Goal: Use online tool/utility: Utilize a website feature to perform a specific function

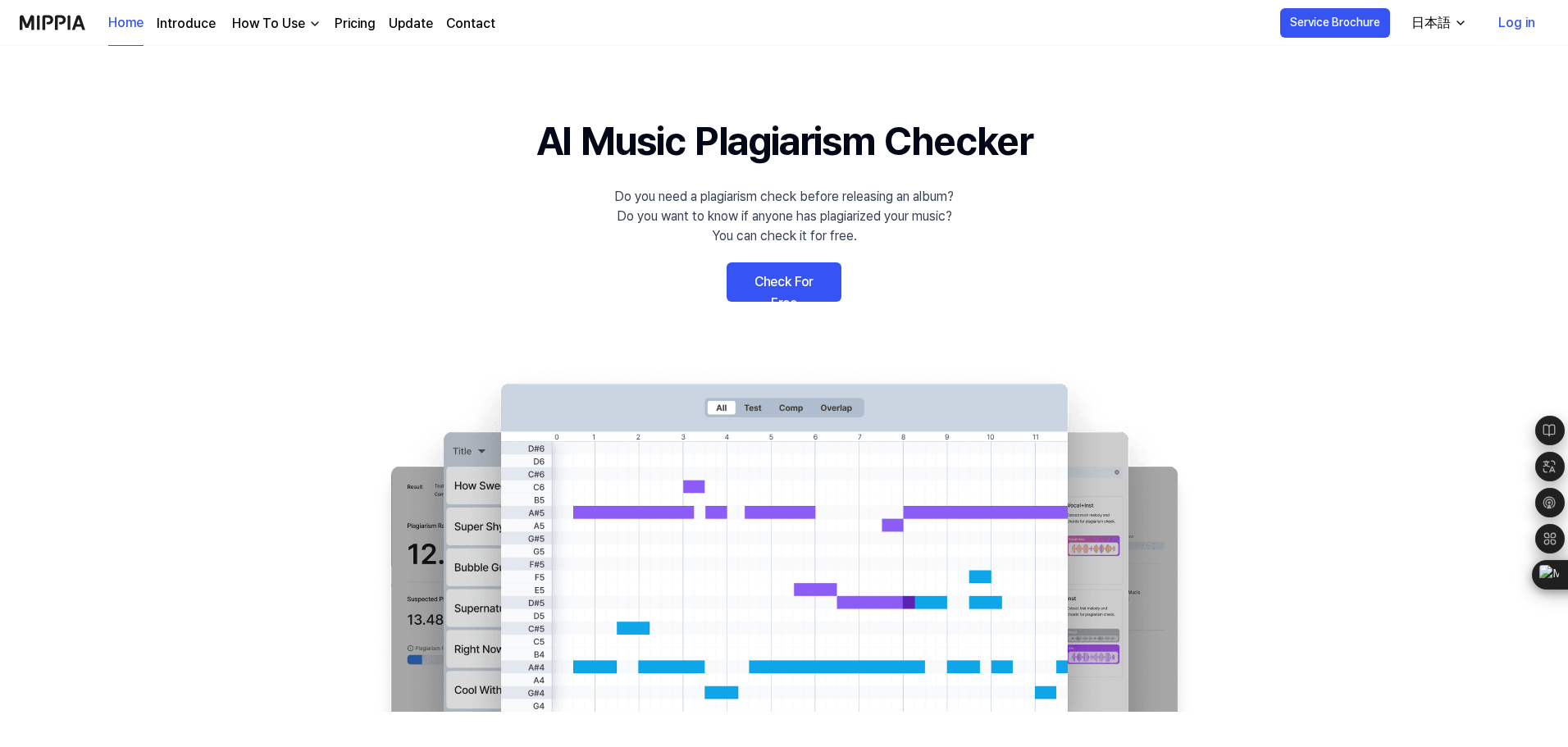
click at [805, 274] on link "Check For Free" at bounding box center [783, 281] width 115 height 39
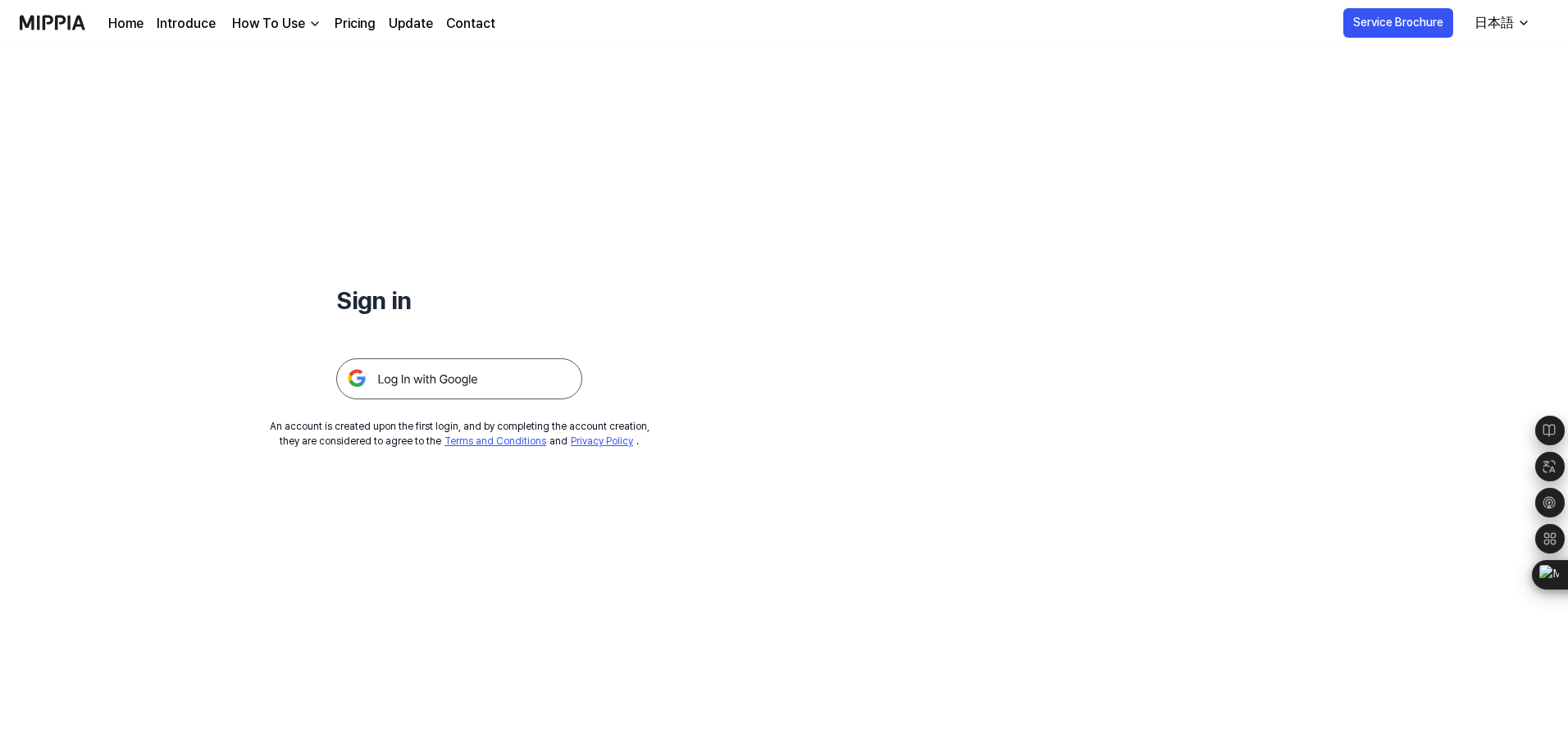
click at [446, 379] on img at bounding box center [459, 379] width 246 height 41
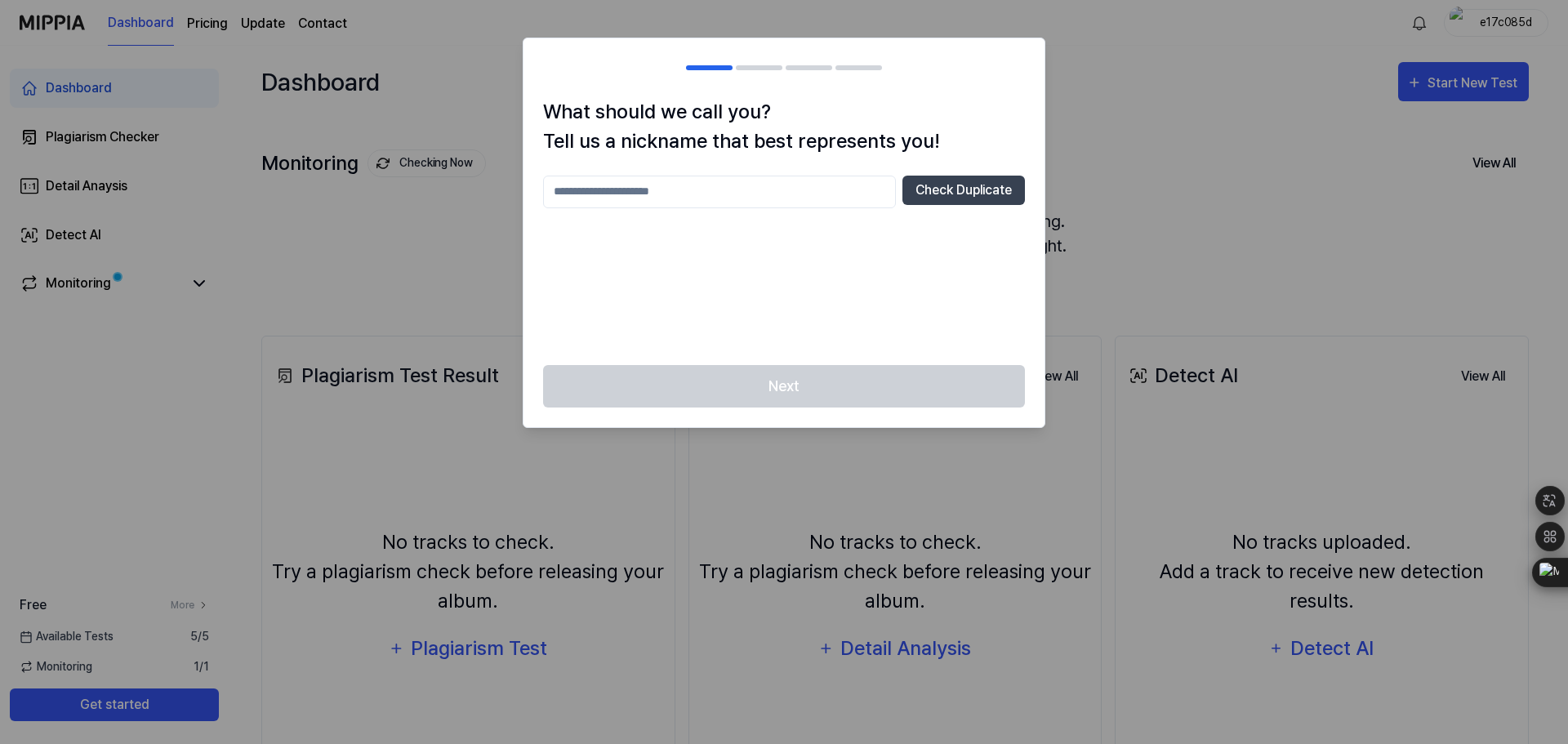
drag, startPoint x: 662, startPoint y: 198, endPoint x: 671, endPoint y: 225, distance: 28.5
click at [671, 225] on div "Check Duplicate" at bounding box center [784, 260] width 482 height 170
type input "*******"
click at [967, 193] on button "Check Duplicate" at bounding box center [963, 189] width 123 height 29
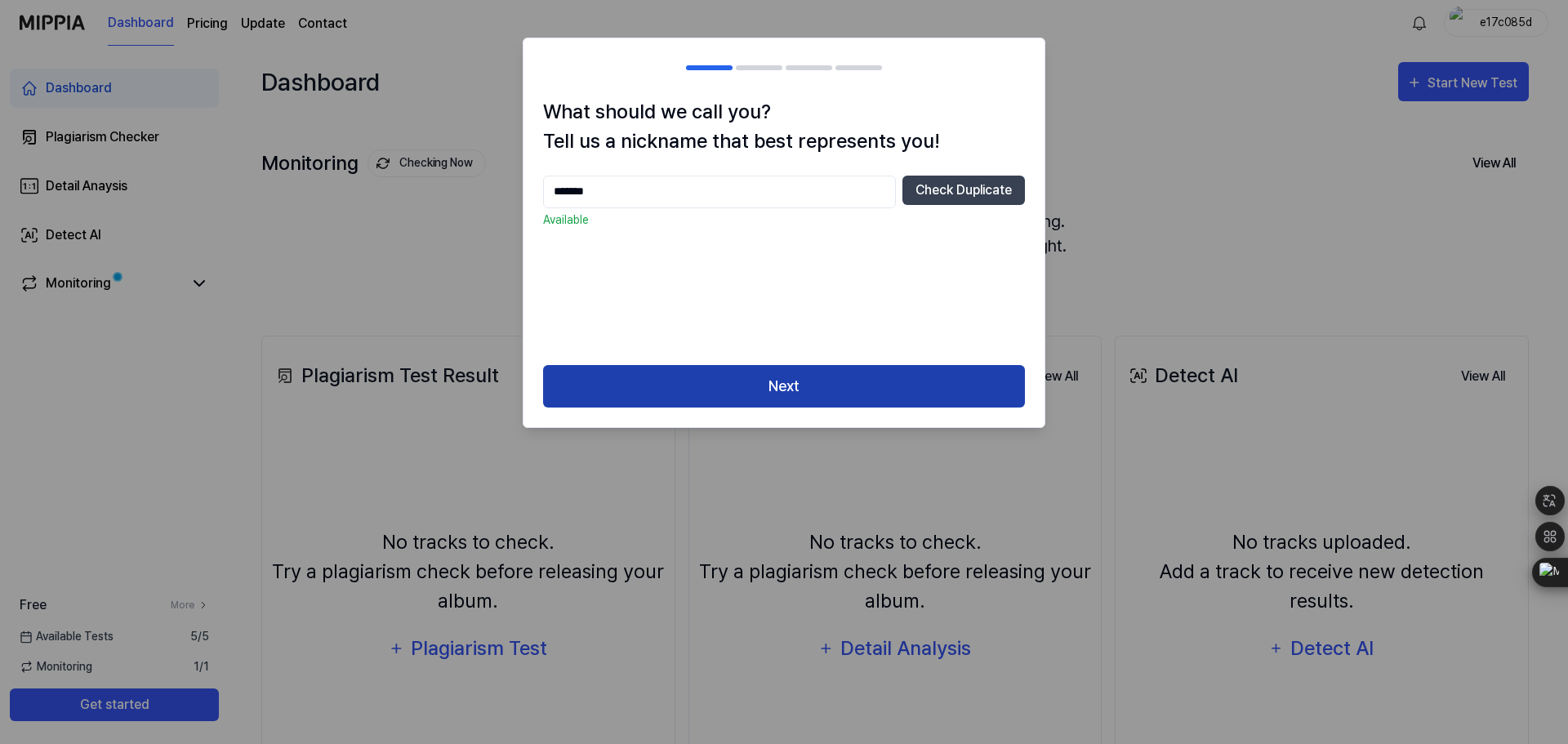
click at [852, 395] on button "Next" at bounding box center [784, 387] width 482 height 43
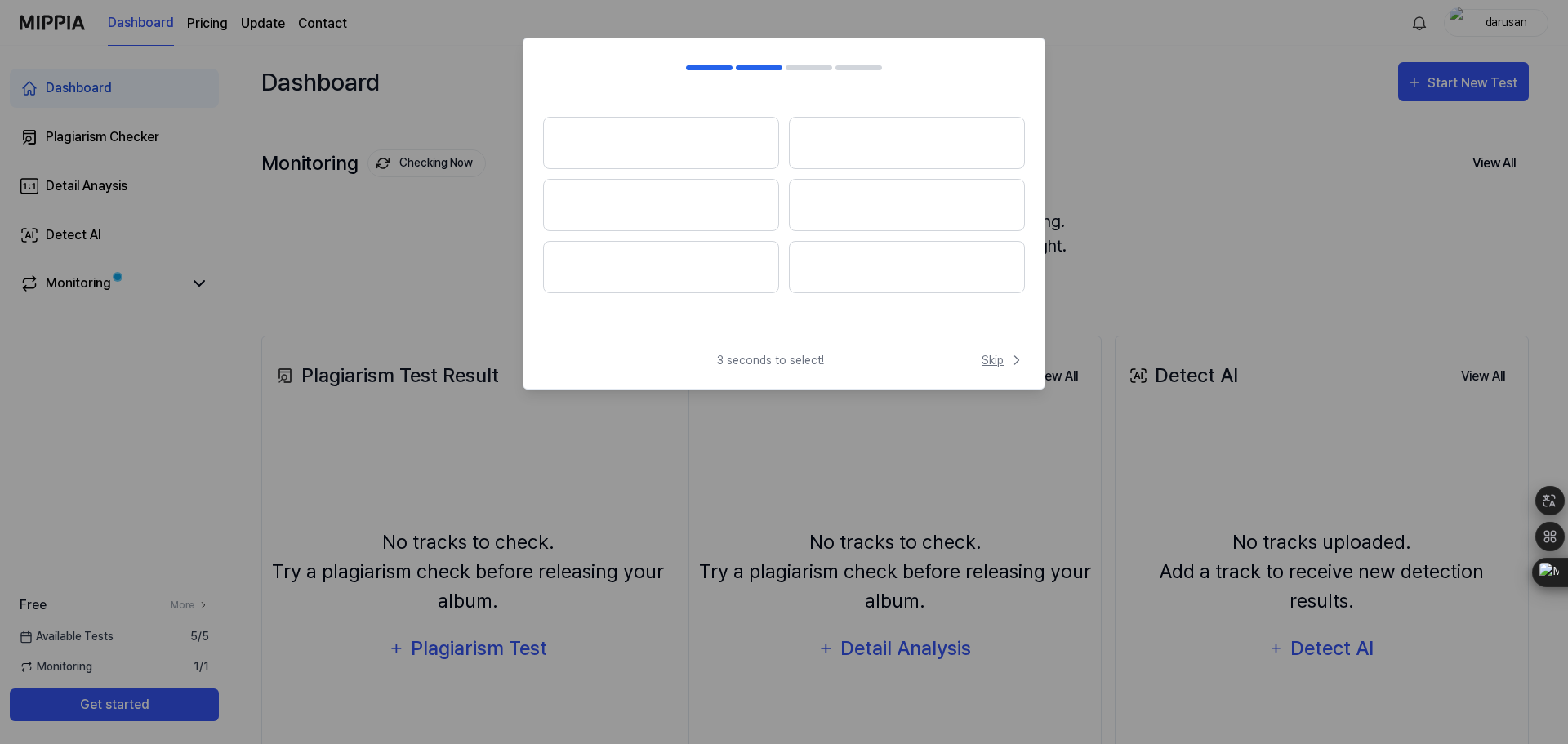
click at [993, 360] on span "Skip" at bounding box center [1003, 360] width 43 height 18
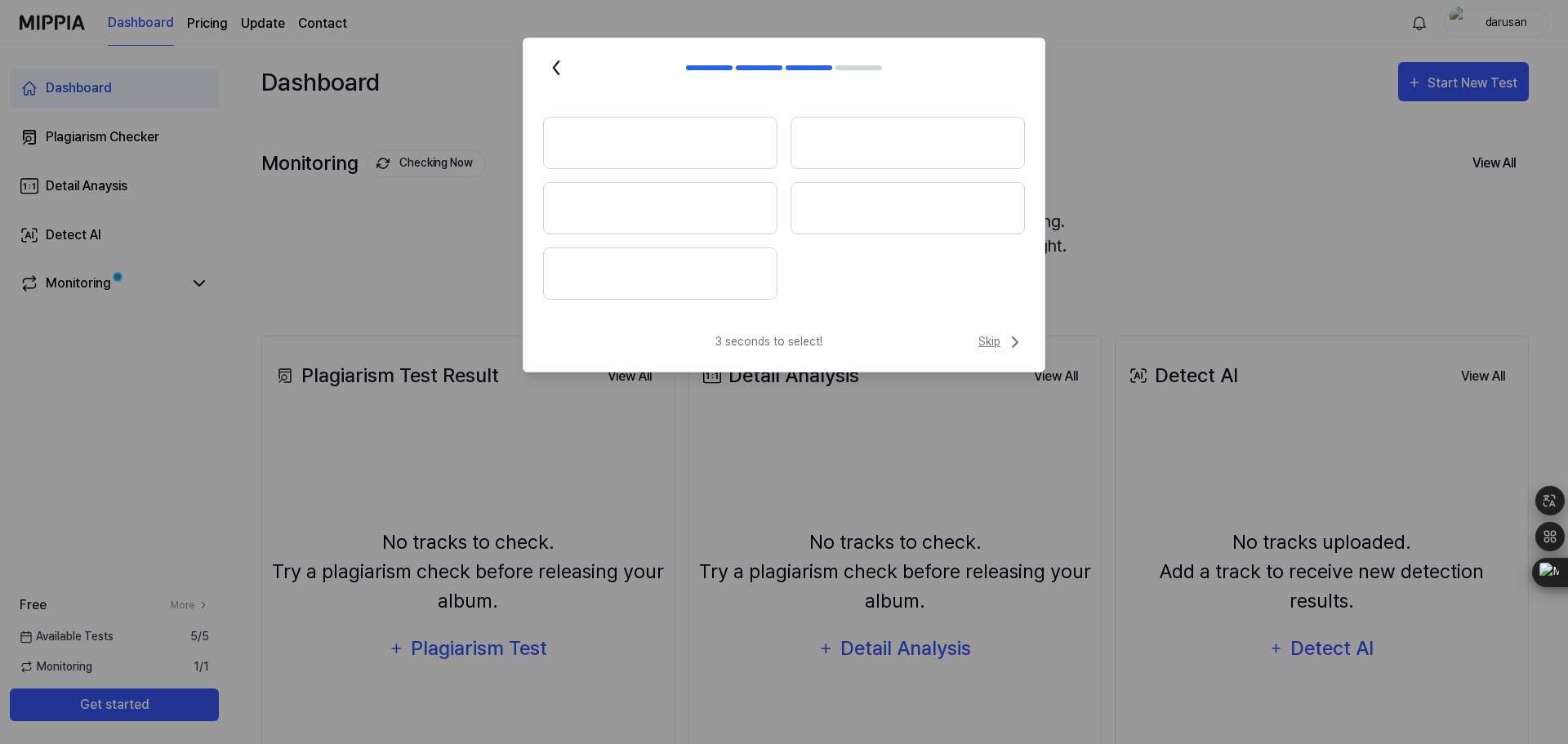
click at [992, 341] on span "Skip" at bounding box center [1002, 341] width 47 height 19
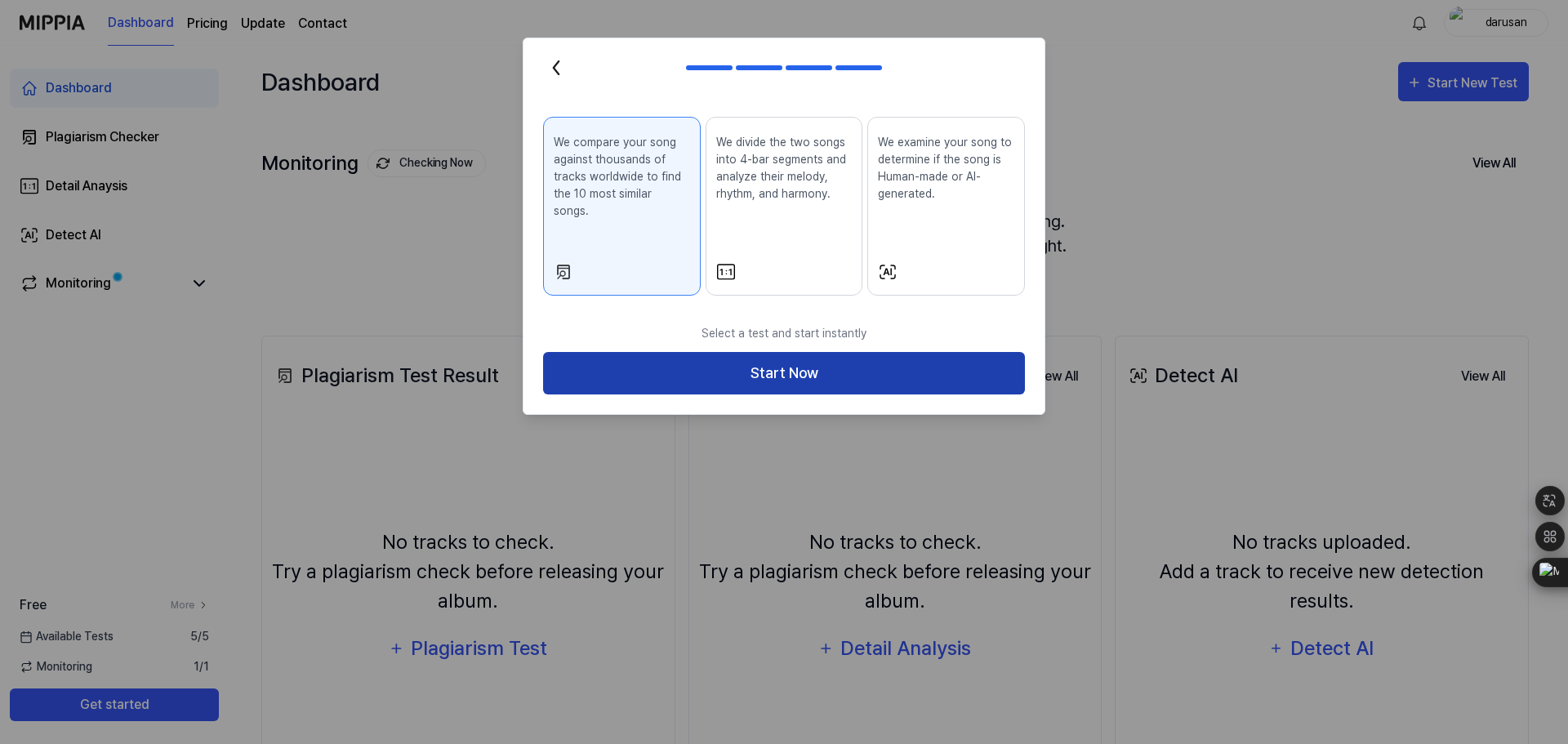
click at [862, 352] on button "Start Now" at bounding box center [784, 374] width 482 height 43
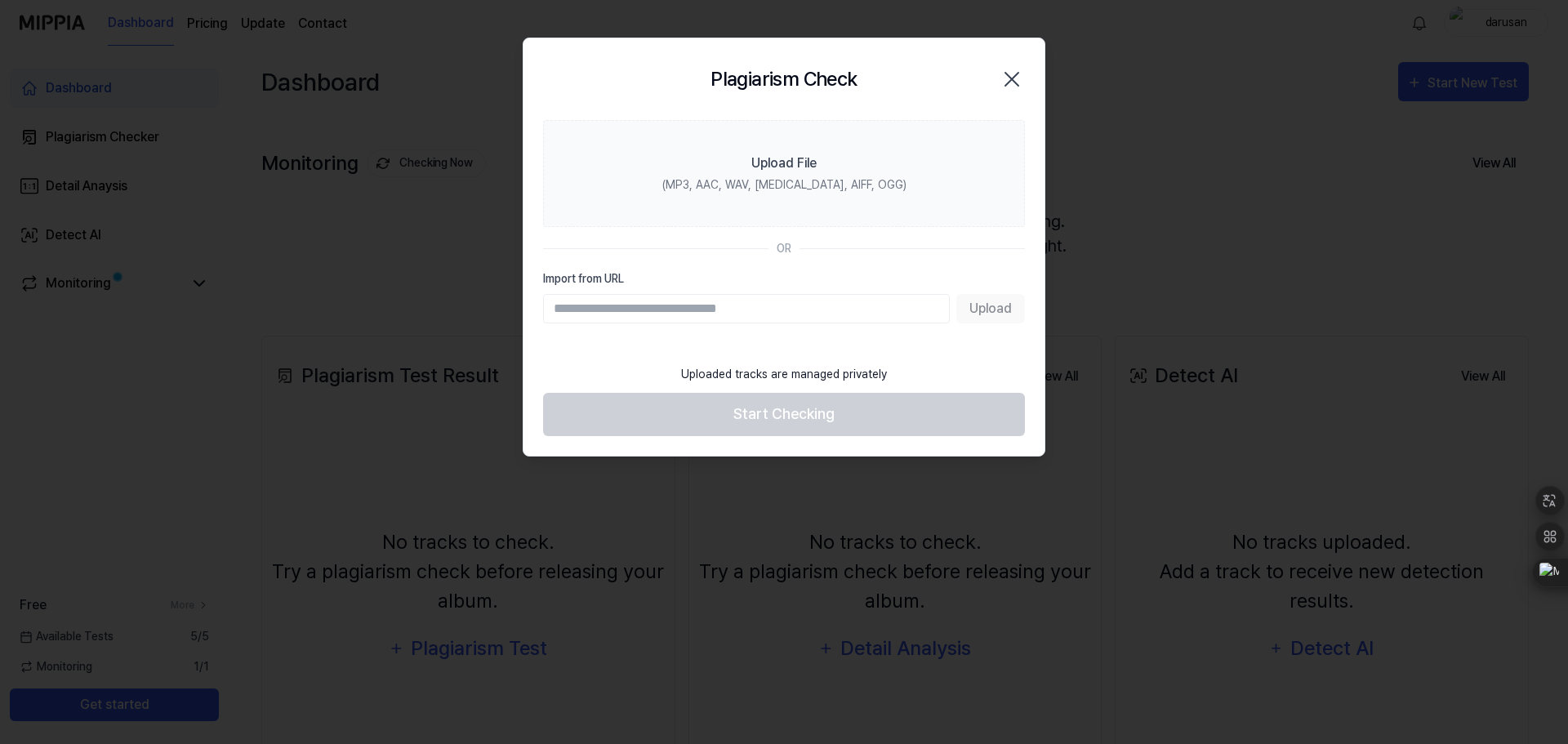
click at [991, 309] on div "Upload" at bounding box center [784, 308] width 482 height 29
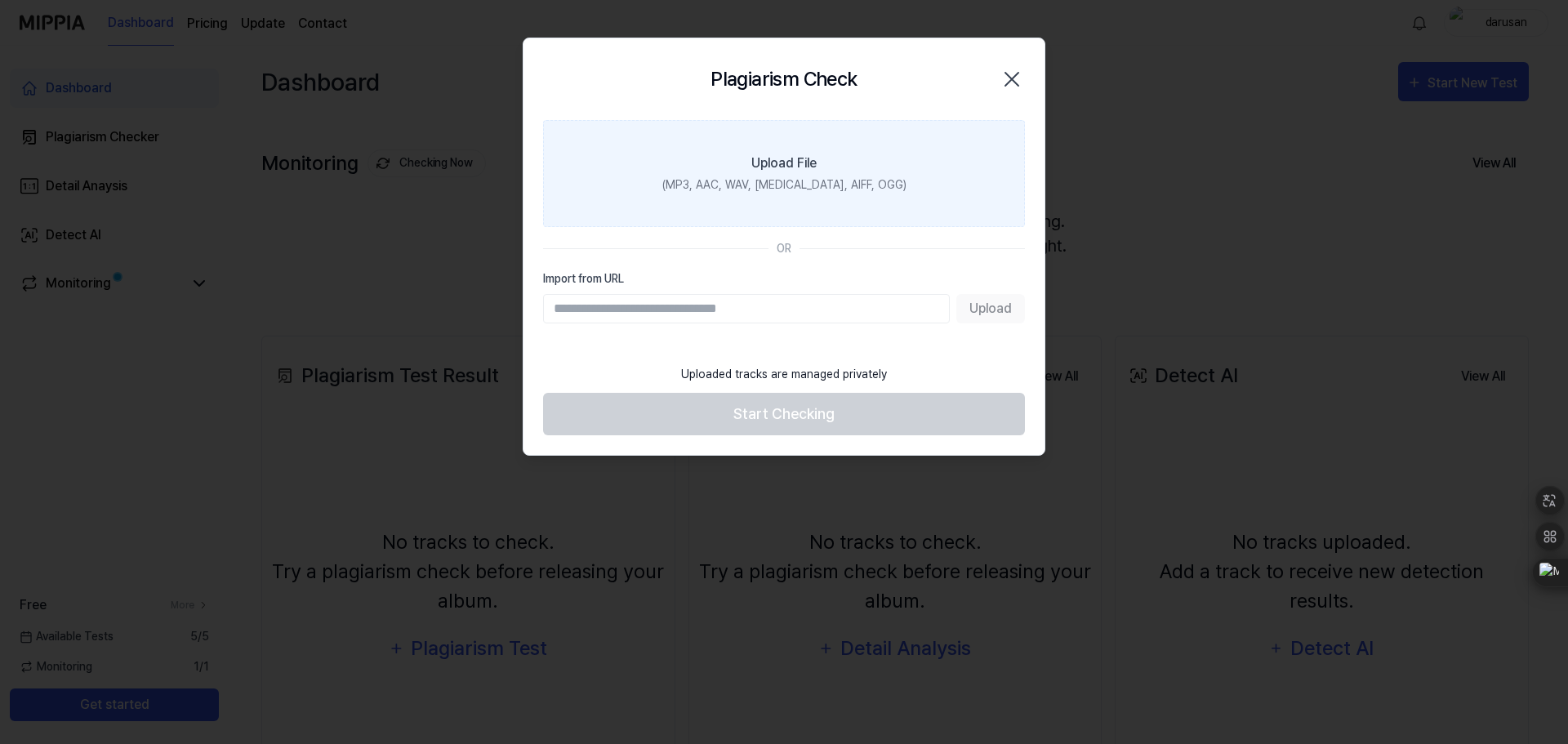
click at [822, 181] on div "(MP3, AAC, WAV, [MEDICAL_DATA], AIFF, OGG)" at bounding box center [784, 184] width 244 height 18
click at [0, 0] on input "Upload File (MP3, AAC, WAV, [MEDICAL_DATA], AIFF, OGG)" at bounding box center [0, 0] width 0 height 0
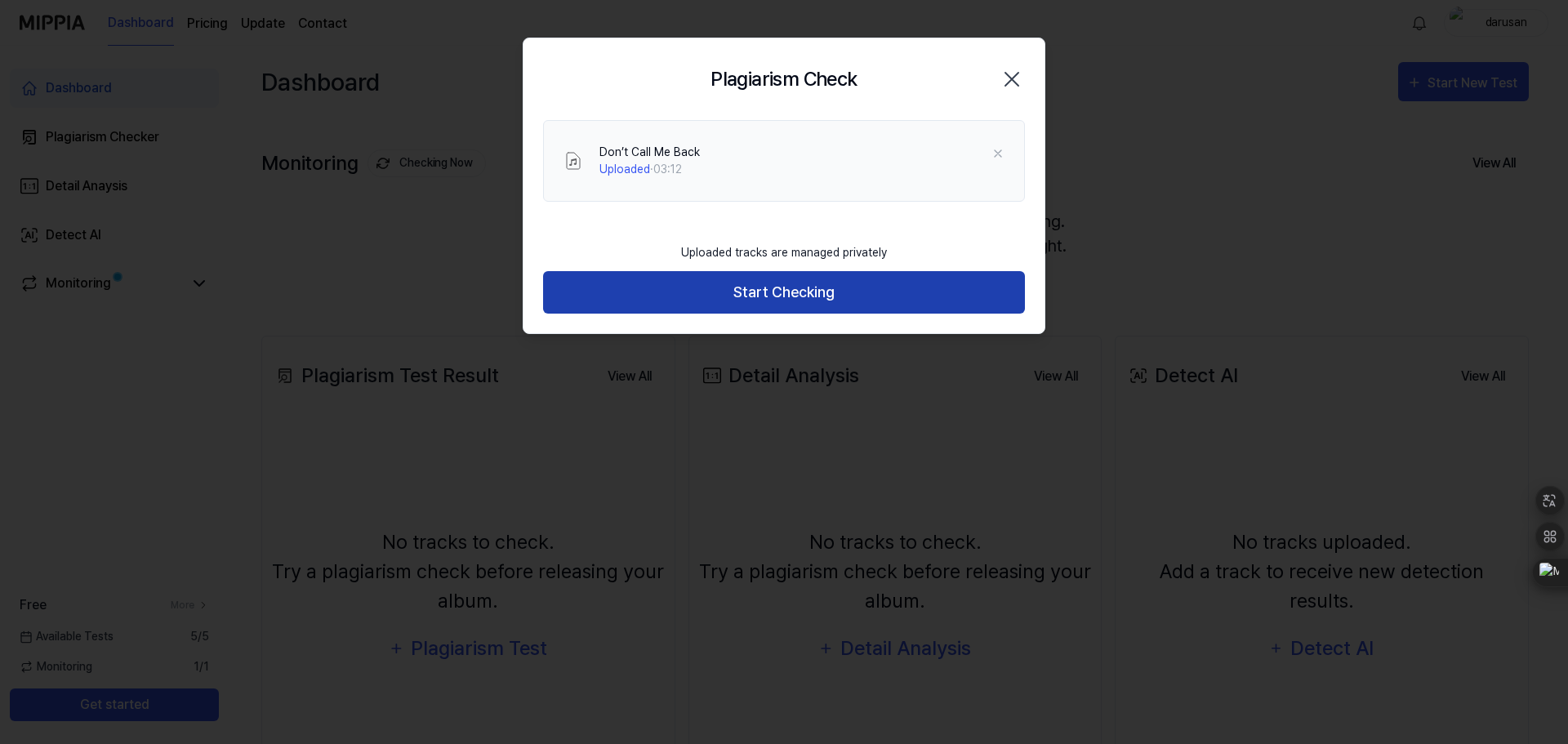
click at [814, 291] on button "Start Checking" at bounding box center [784, 293] width 482 height 43
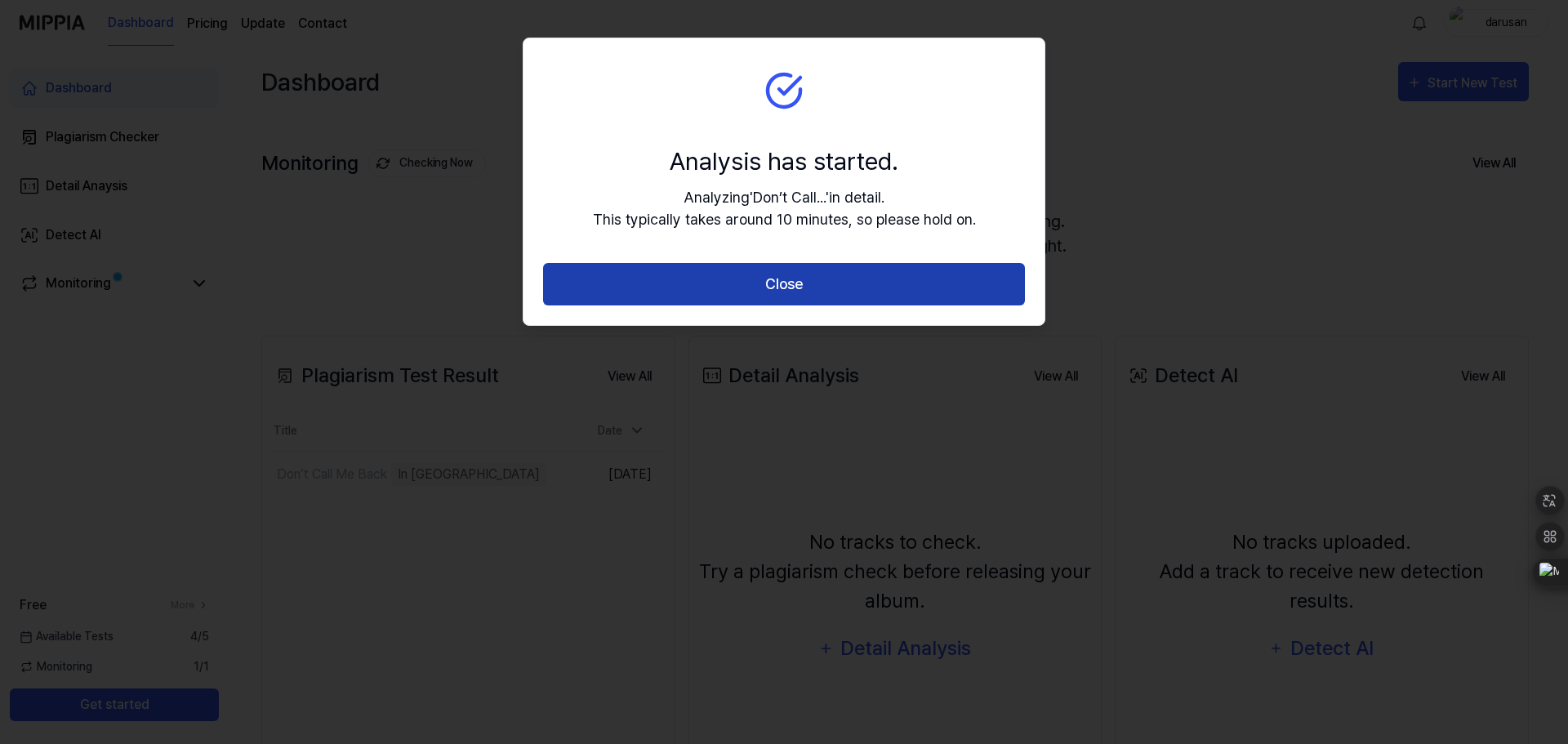
click at [802, 278] on button "Close" at bounding box center [784, 284] width 482 height 43
